Goal: Information Seeking & Learning: Learn about a topic

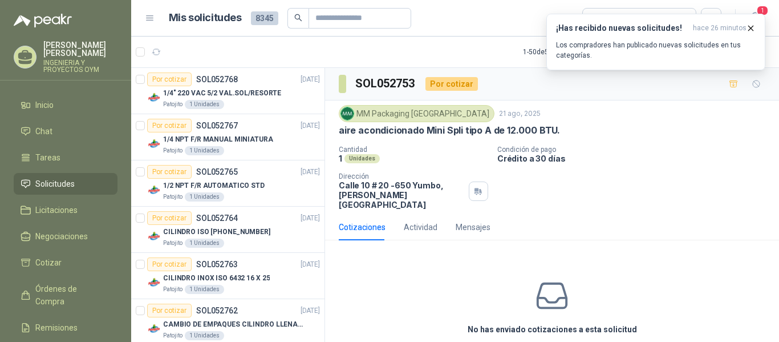
scroll to position [434, 0]
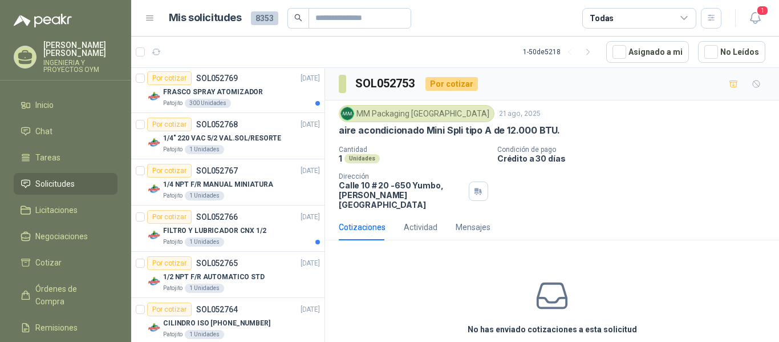
scroll to position [257, 0]
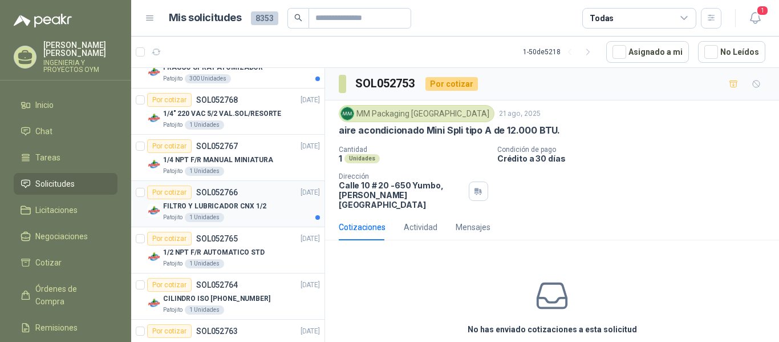
click at [243, 200] on div "FILTRO Y LUBRICADOR CNX 1/2" at bounding box center [241, 206] width 157 height 14
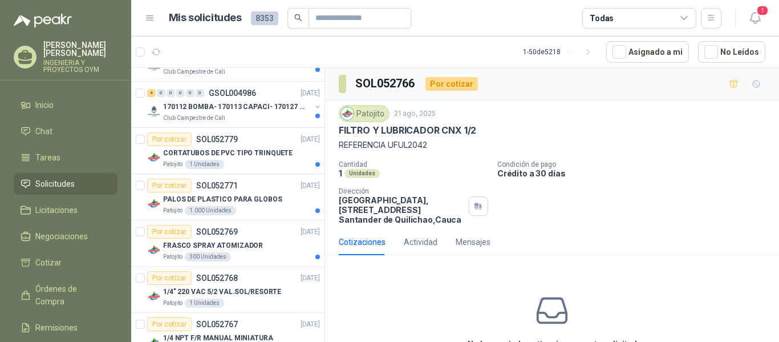
scroll to position [59, 0]
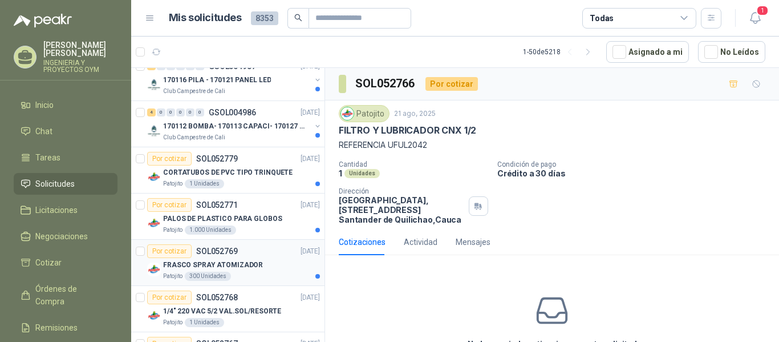
click at [235, 259] on p "FRASCO SPRAY ATOMIZADOR" at bounding box center [213, 264] width 100 height 11
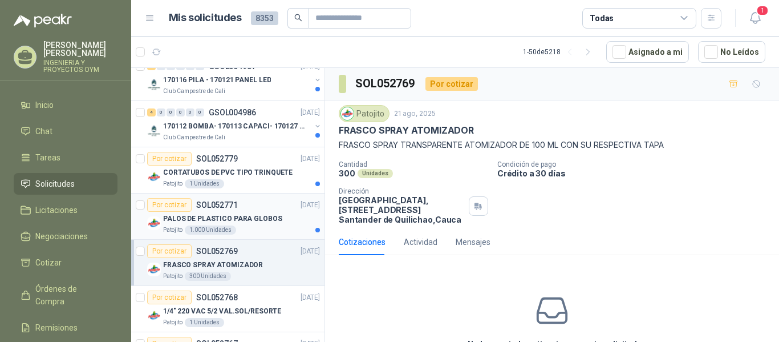
click at [237, 218] on p "PALOS DE PLASTICO PARA GLOBOS" at bounding box center [222, 218] width 119 height 11
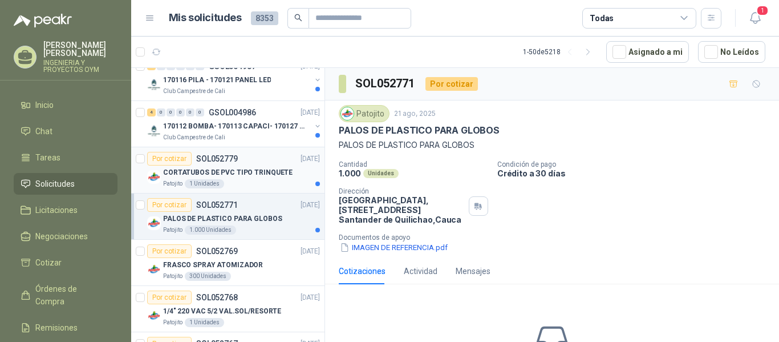
click at [237, 178] on div "CORTATUBOS DE PVC TIPO TRINQUETE" at bounding box center [241, 172] width 157 height 14
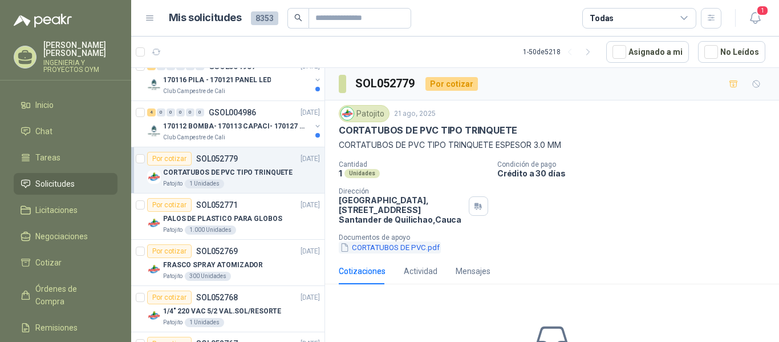
click at [405, 247] on button "CORTATUBOS DE PVC.pdf" at bounding box center [390, 247] width 102 height 12
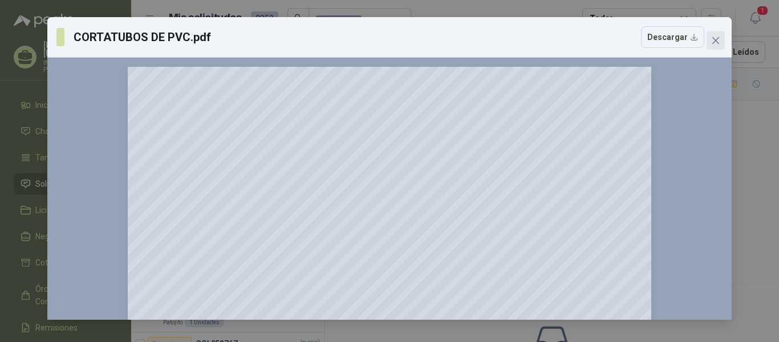
click at [714, 39] on icon "close" at bounding box center [715, 40] width 7 height 7
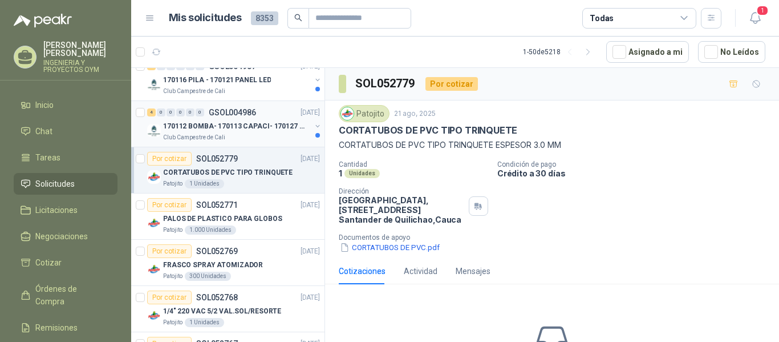
click at [270, 123] on p "170112 BOMBA- 170113 CAPACI- 170127 MOTOR 170119 R" at bounding box center [234, 126] width 142 height 11
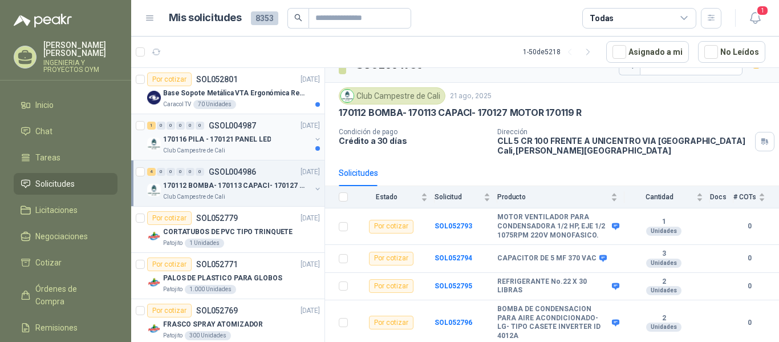
click at [220, 140] on p "170116 PILA - 170121 PANEL LED" at bounding box center [217, 139] width 108 height 11
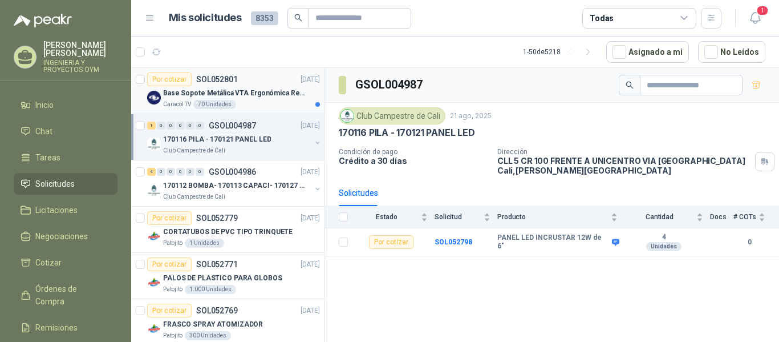
click at [220, 91] on p "Base Sopote Metálica VTA Ergonómica Retráctil para Portátil" at bounding box center [234, 93] width 142 height 11
